Goal: Transaction & Acquisition: Download file/media

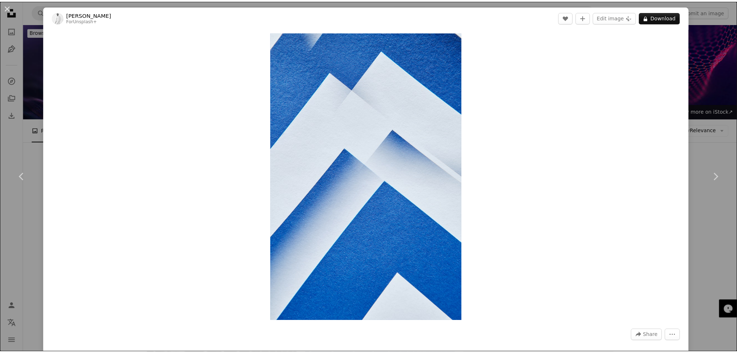
scroll to position [7321, 0]
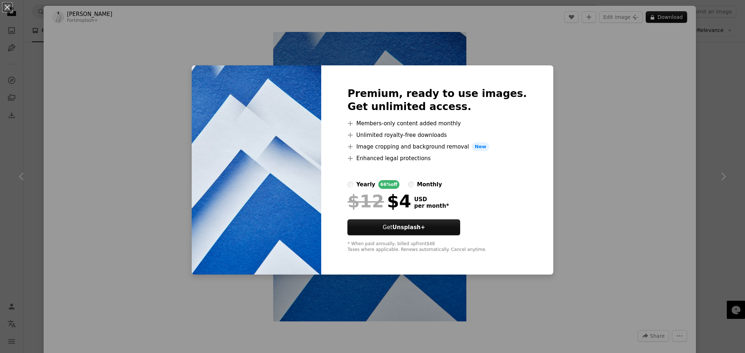
click at [618, 111] on div "An X shape Premium, ready to use images. Get unlimited access. A plus sign Memb…" at bounding box center [372, 176] width 745 height 353
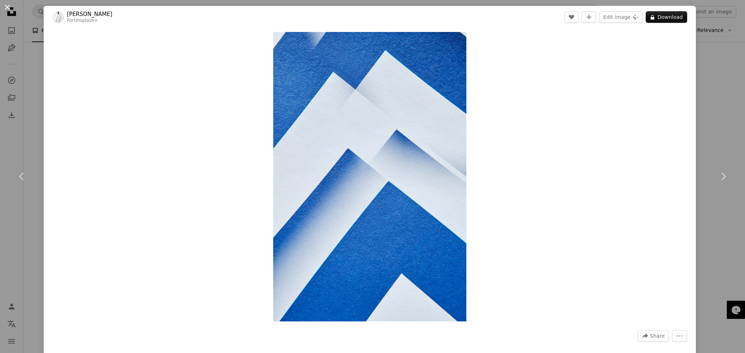
click at [5, 7] on button "An X shape" at bounding box center [7, 7] width 9 height 9
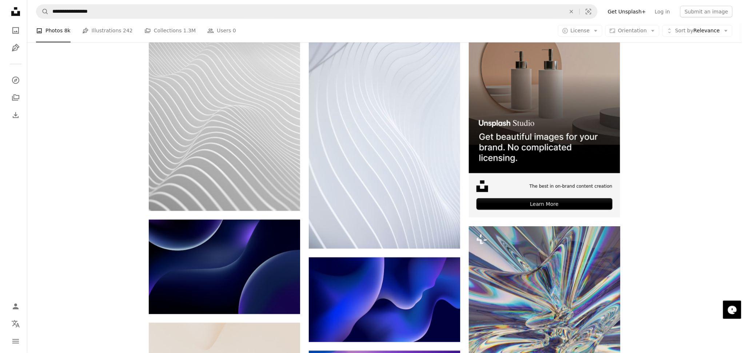
scroll to position [194, 0]
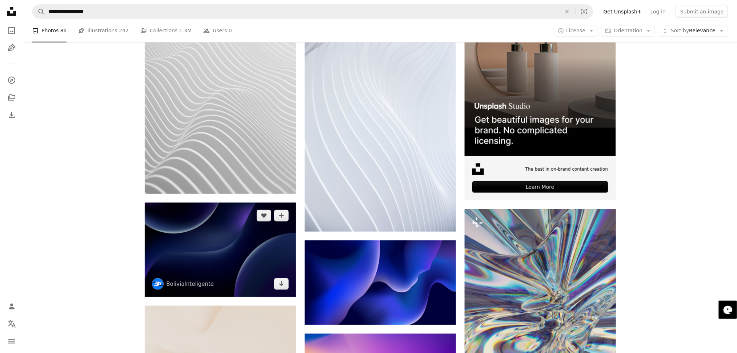
click at [213, 248] on img at bounding box center [220, 250] width 151 height 95
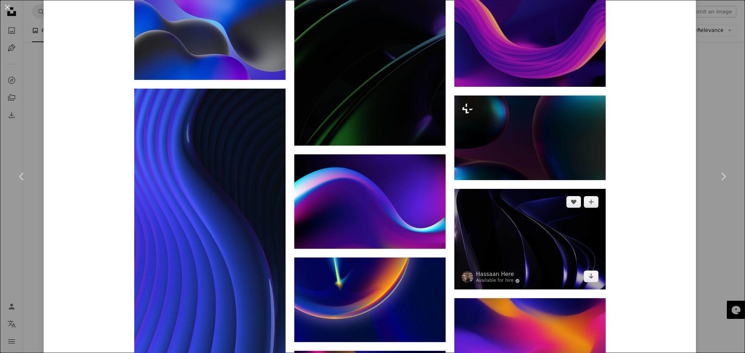
scroll to position [1372, 0]
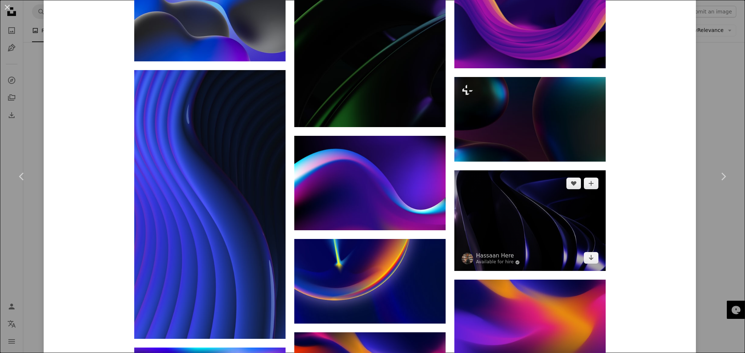
click at [508, 242] on img at bounding box center [529, 221] width 151 height 101
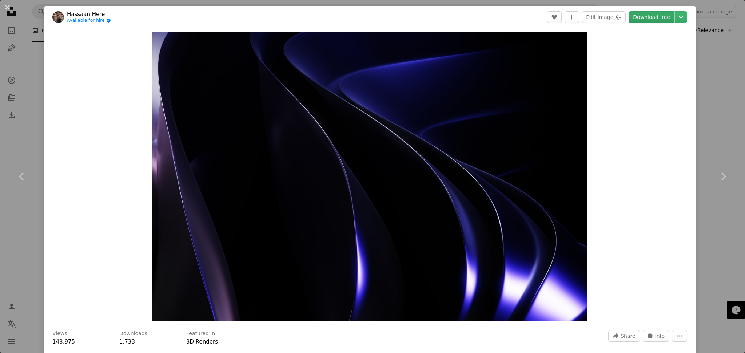
click at [632, 19] on link "Download free" at bounding box center [651, 17] width 46 height 12
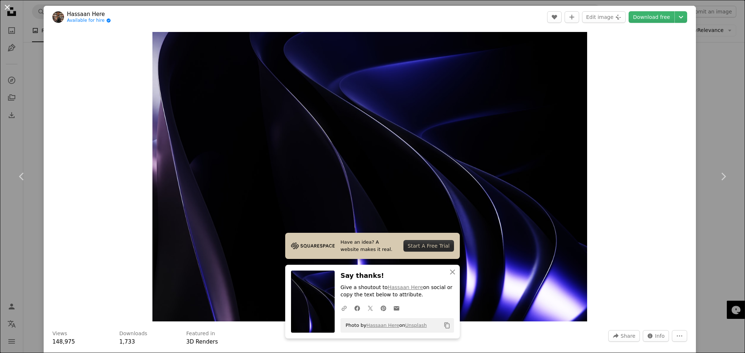
click at [3, 6] on button "An X shape" at bounding box center [7, 7] width 9 height 9
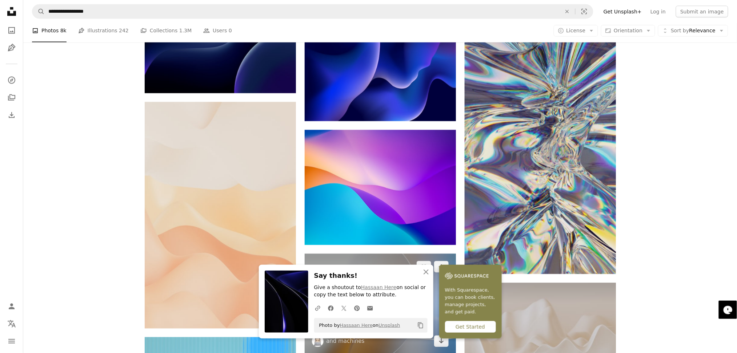
scroll to position [404, 0]
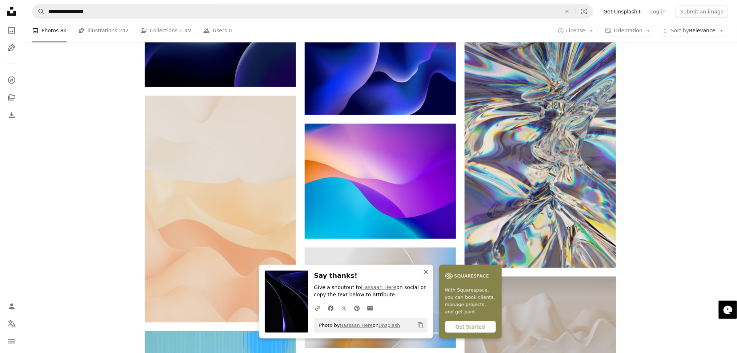
click at [423, 272] on icon "An X shape" at bounding box center [426, 272] width 9 height 9
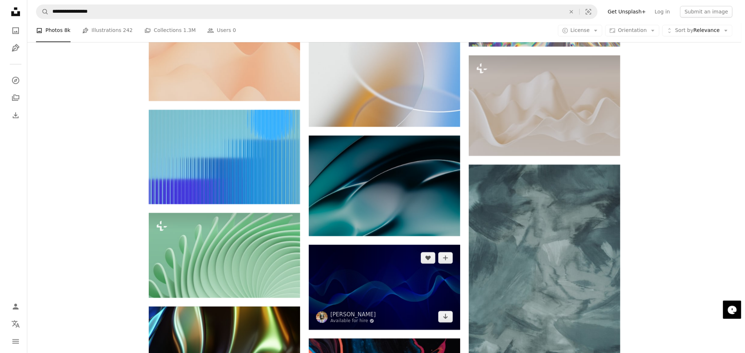
scroll to position [662, 0]
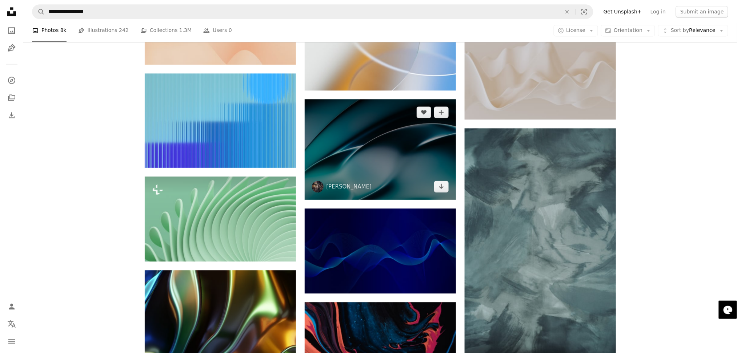
click at [386, 185] on img at bounding box center [380, 149] width 151 height 101
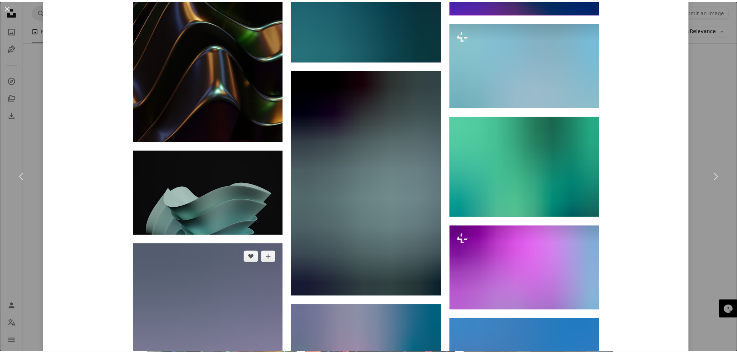
scroll to position [5881, 0]
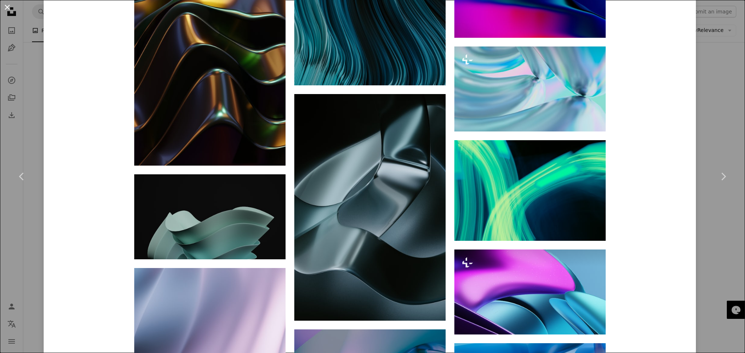
click at [12, 12] on button "An X shape" at bounding box center [7, 7] width 9 height 9
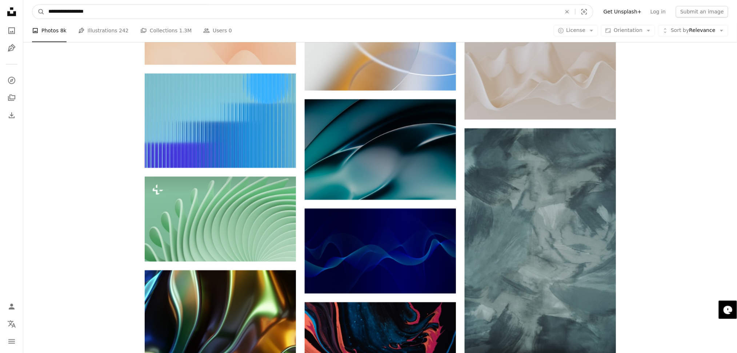
click at [172, 9] on input "**********" at bounding box center [302, 12] width 515 height 14
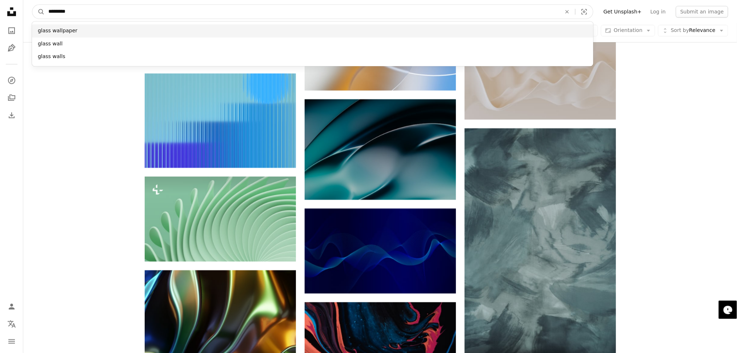
type input "*********"
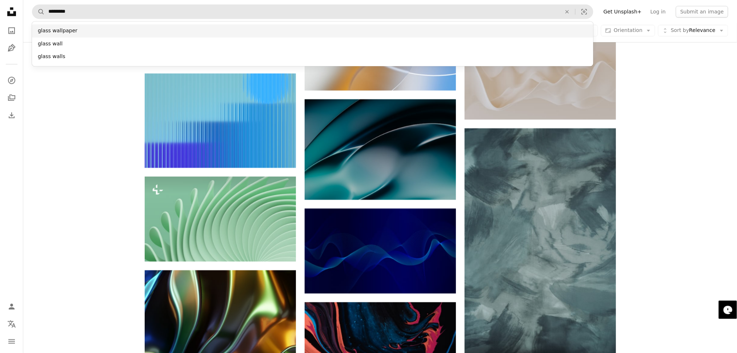
click at [46, 28] on div "glass wallpaper" at bounding box center [312, 30] width 561 height 13
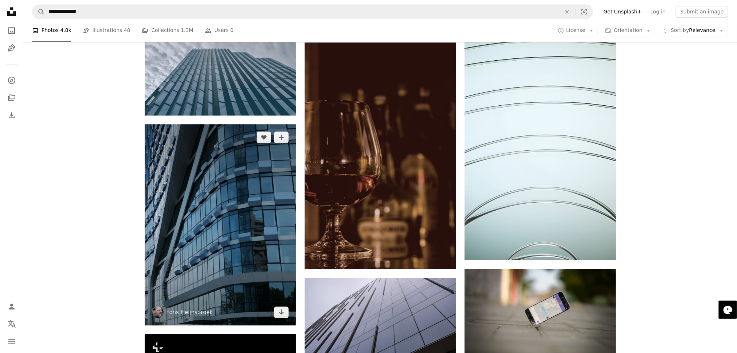
scroll to position [4703, 0]
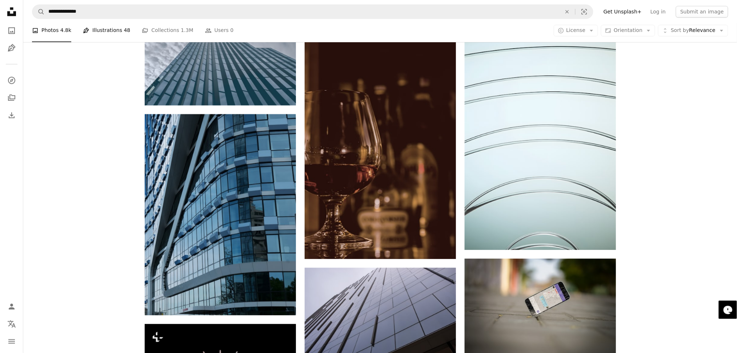
click at [115, 31] on link "Pen Tool Illustrations 48" at bounding box center [106, 30] width 47 height 23
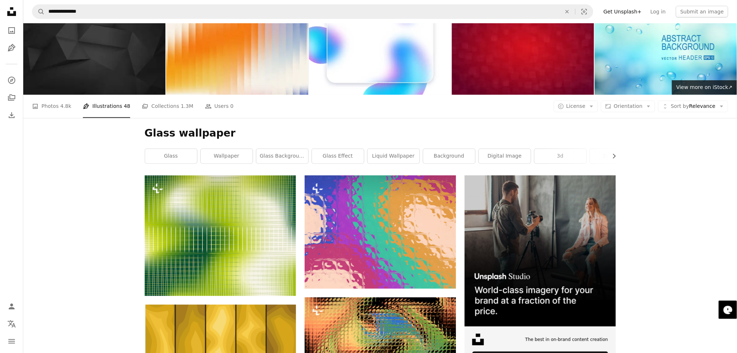
scroll to position [16, 0]
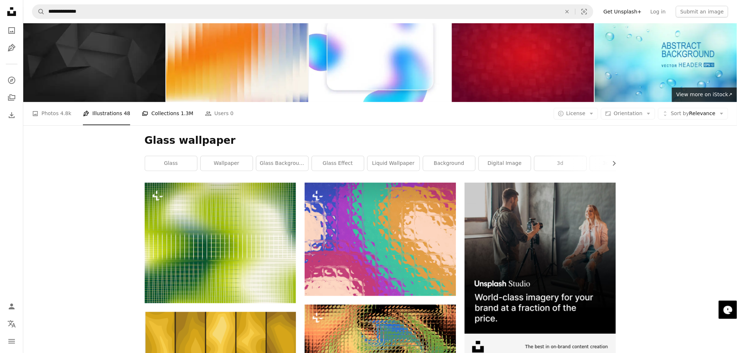
click at [153, 115] on link "A stack of folders Collections 1.3M" at bounding box center [167, 113] width 51 height 23
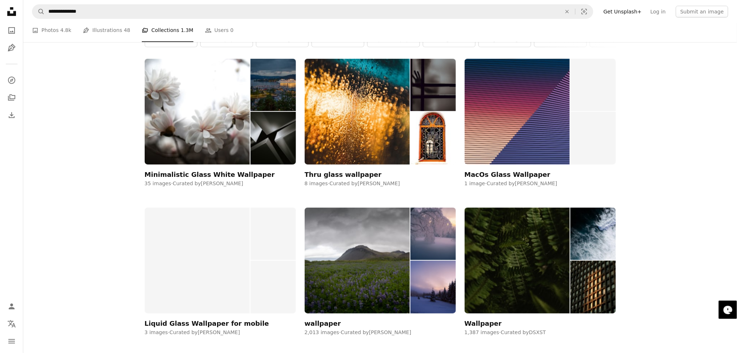
scroll to position [145, 0]
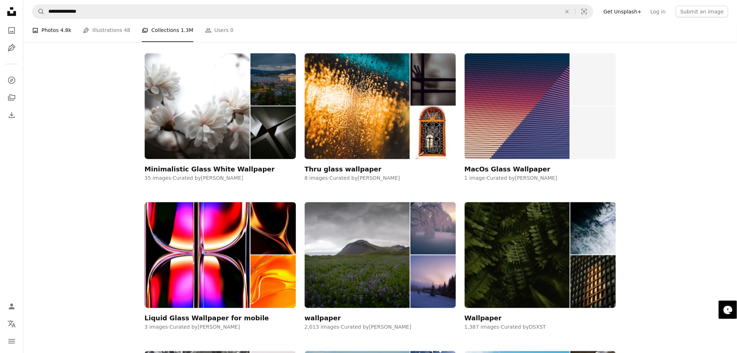
click at [48, 37] on link "A photo Photos 4.8k" at bounding box center [51, 30] width 39 height 23
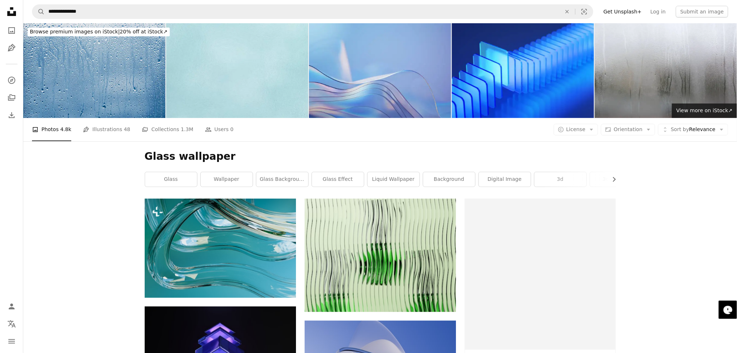
click at [42, 30] on span "Browse premium images on iStock |" at bounding box center [75, 32] width 90 height 6
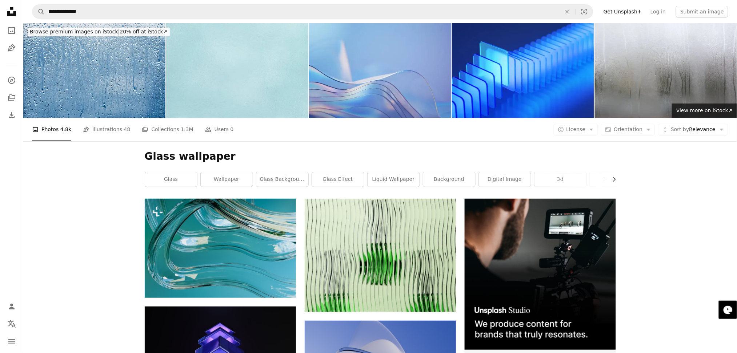
click at [15, 7] on icon "Unsplash logo Unsplash Home" at bounding box center [11, 11] width 15 height 15
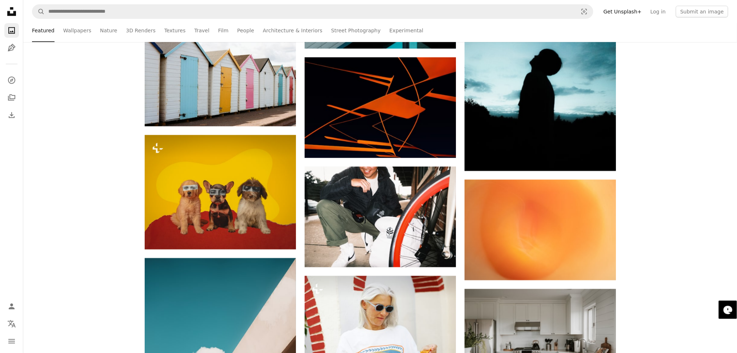
scroll to position [1228, 0]
